Goal: Obtain resource: Download file/media

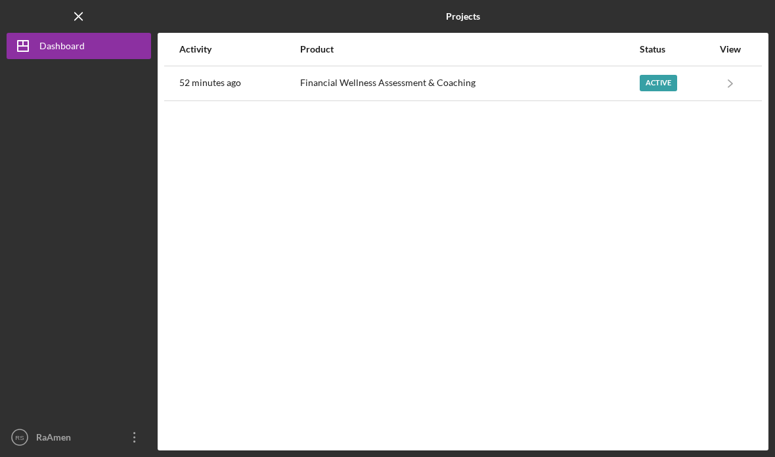
click at [101, 45] on button "Icon/Dashboard Dashboard" at bounding box center [79, 46] width 145 height 26
click at [469, 258] on div "Activity Product Status View 52 minutes ago Financial Wellness Assessment & Coa…" at bounding box center [463, 242] width 611 height 418
click at [78, 19] on icon "Icon/Menu Close" at bounding box center [79, 17] width 30 height 30
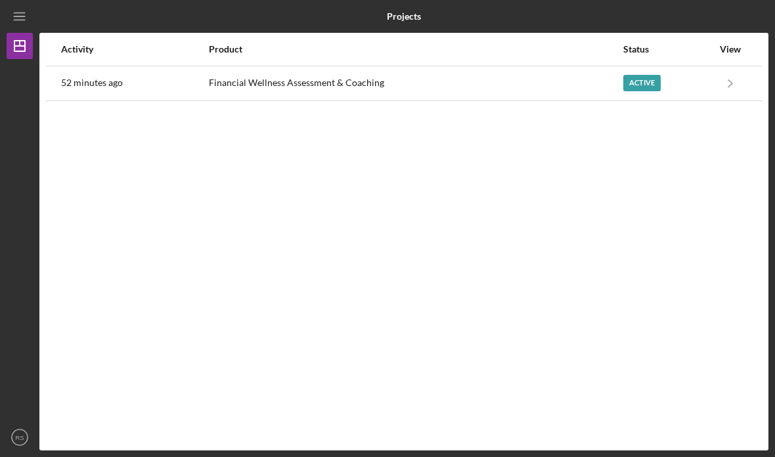
click at [27, 16] on icon "Icon/Menu" at bounding box center [20, 17] width 30 height 30
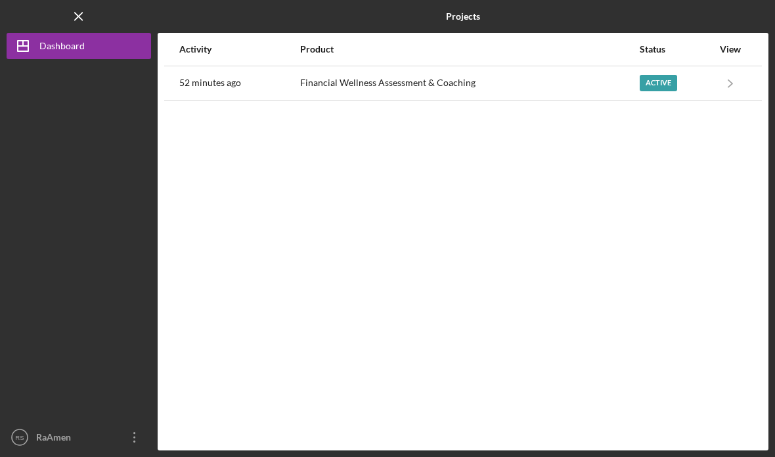
click at [79, 12] on icon "Icon/Menu Close" at bounding box center [79, 17] width 30 height 30
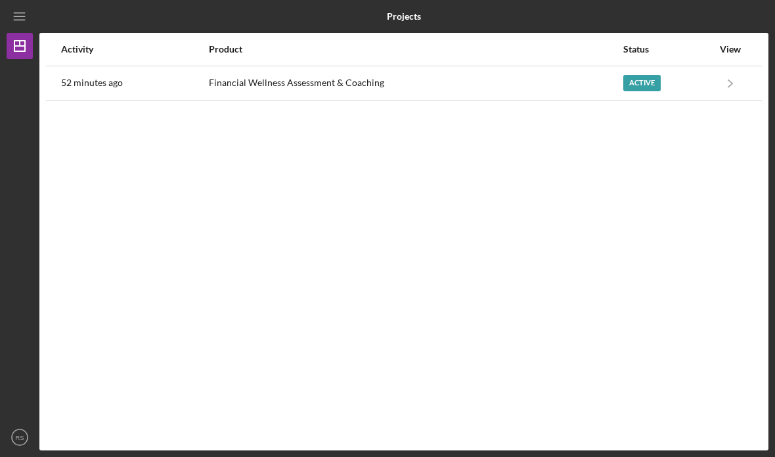
click at [357, 97] on div "Financial Wellness Assessment & Coaching" at bounding box center [415, 83] width 413 height 33
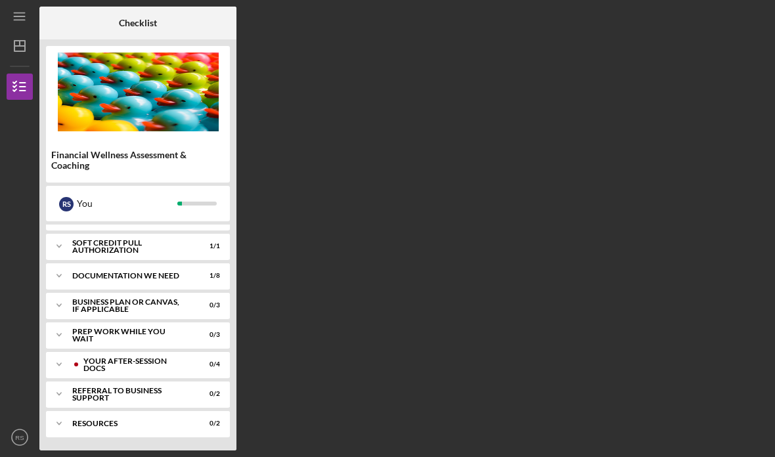
scroll to position [241, 0]
click at [162, 365] on div "Your After-Session Docs" at bounding box center [135, 364] width 104 height 15
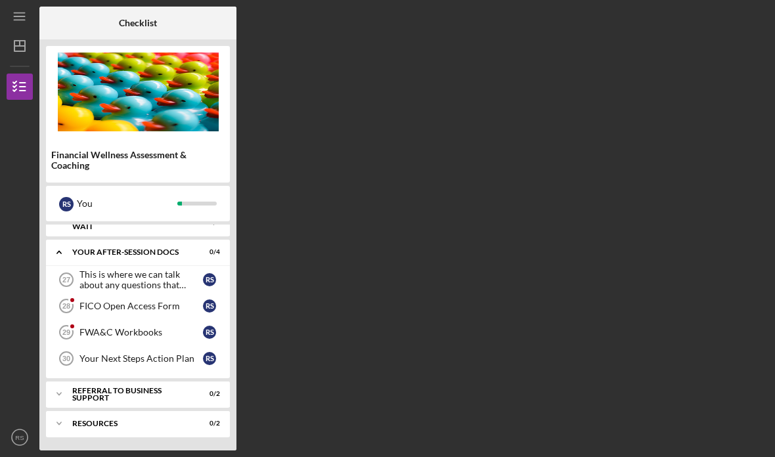
scroll to position [353, 0]
click at [193, 315] on link "FICO Open Access Form 28 FICO Open Access Form R S" at bounding box center [138, 306] width 171 height 26
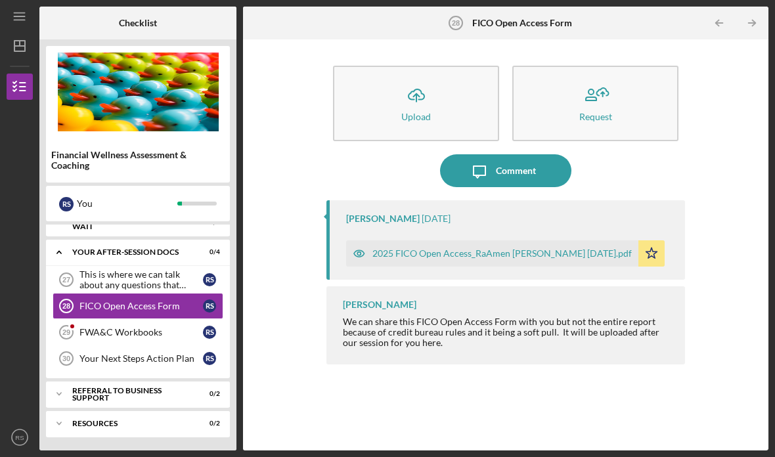
click at [145, 339] on link "FWA&C Workbooks 29 FWA&C Workbooks R S" at bounding box center [138, 332] width 171 height 26
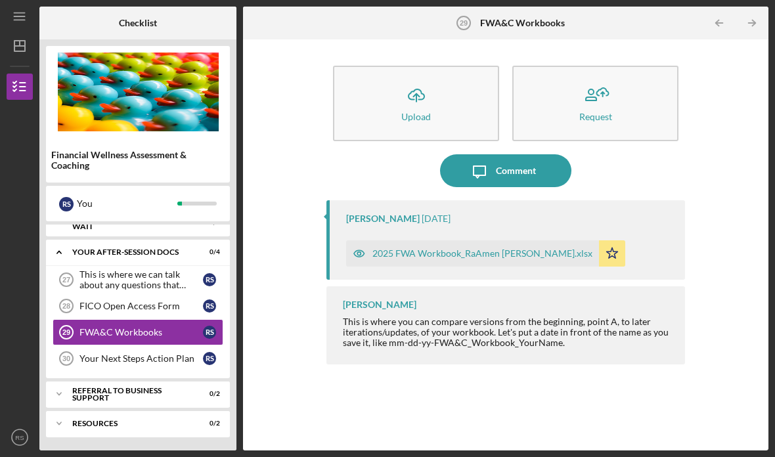
click at [464, 245] on div "2025 FWA Workbook_RaAmen [PERSON_NAME].xlsx" at bounding box center [472, 253] width 253 height 26
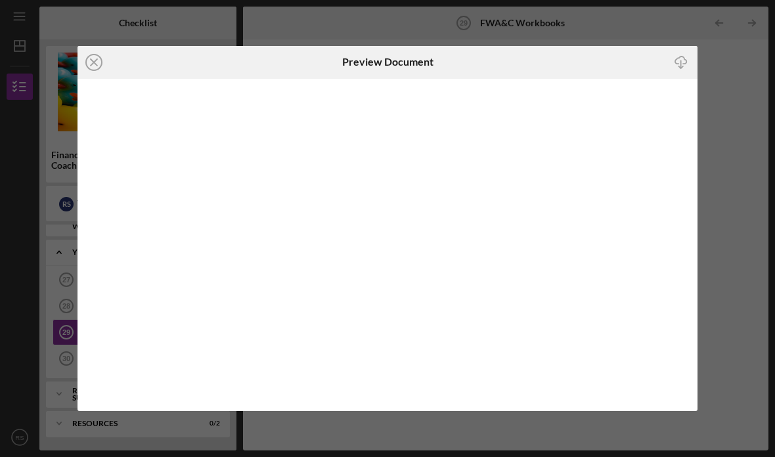
click at [102, 67] on icon "Icon/Close" at bounding box center [94, 62] width 33 height 33
